Goal: Check status: Check status

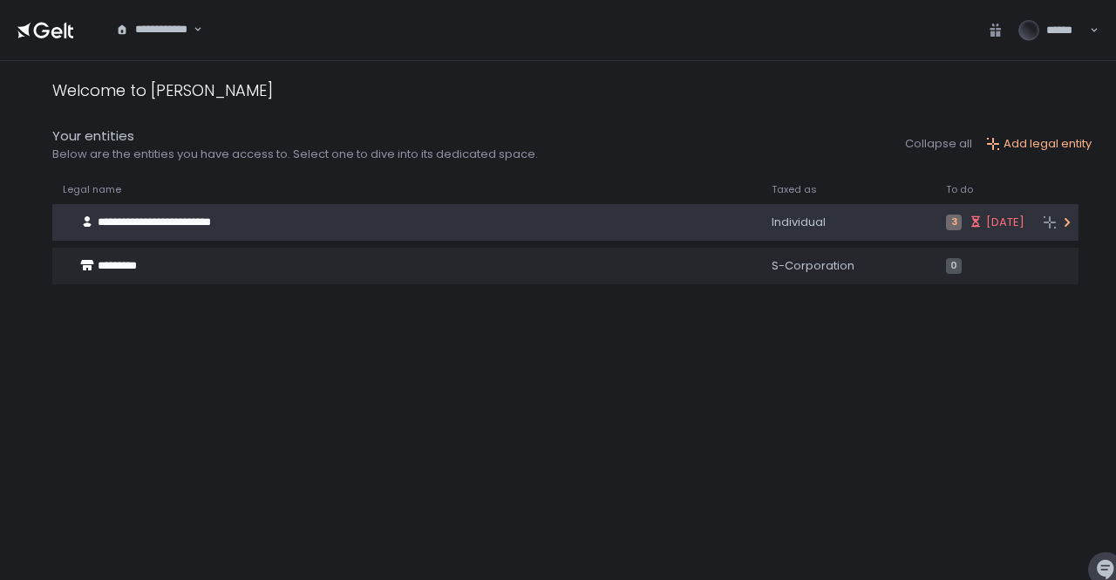
click at [201, 220] on span "**********" at bounding box center [154, 221] width 113 height 11
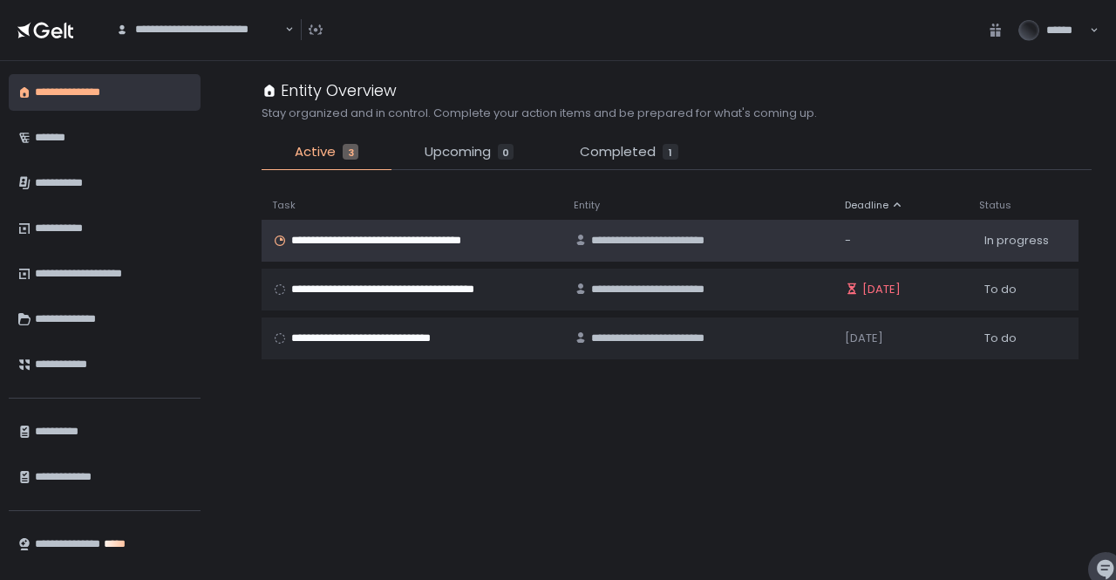
click at [350, 245] on span "**********" at bounding box center [397, 241] width 213 height 16
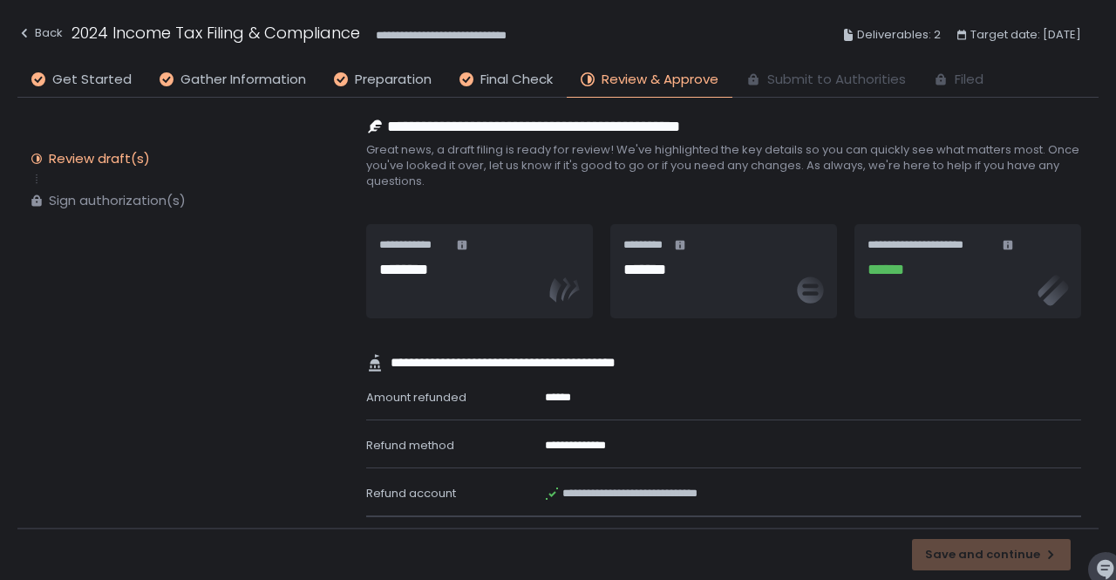
click at [659, 24] on div "**********" at bounding box center [557, 35] width 1081 height 64
